Goal: Go to known website: Access a specific website the user already knows

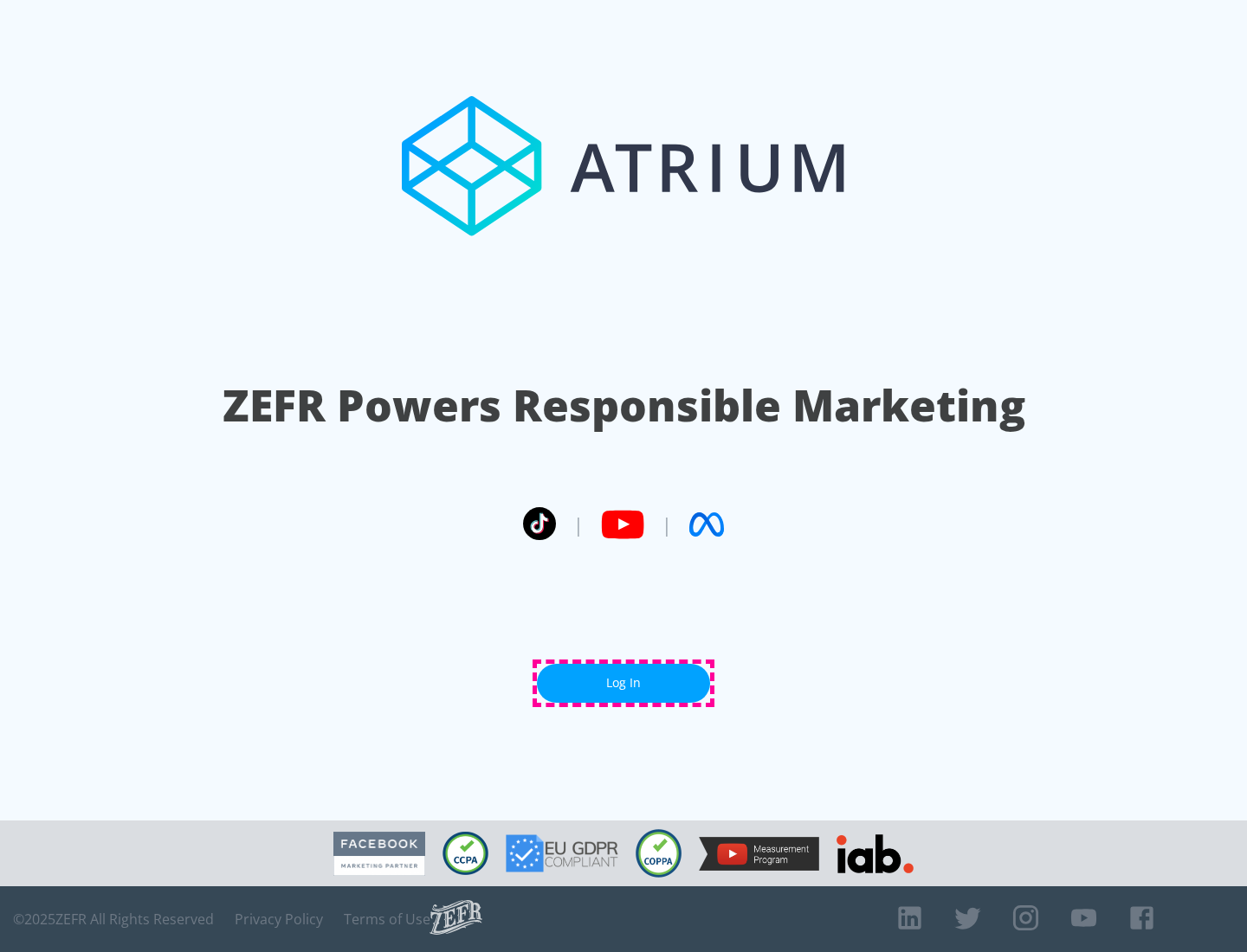
click at [624, 682] on link "Log In" at bounding box center [623, 682] width 173 height 39
